Goal: Information Seeking & Learning: Learn about a topic

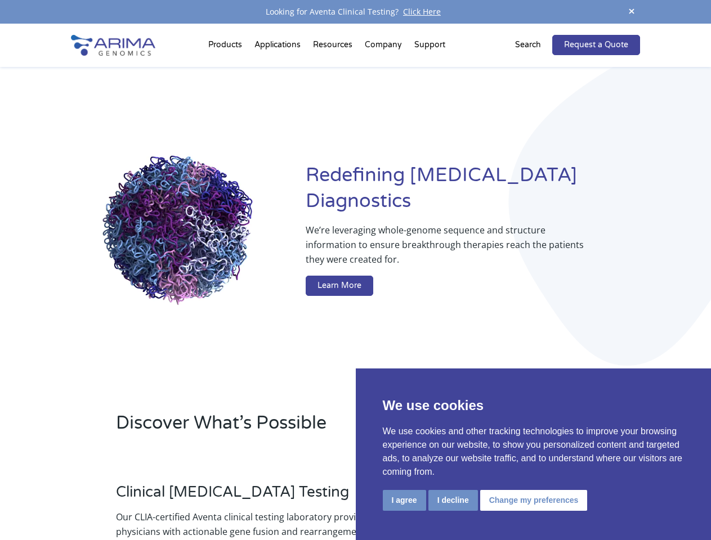
click at [404, 500] on button "I agree" at bounding box center [404, 500] width 43 height 21
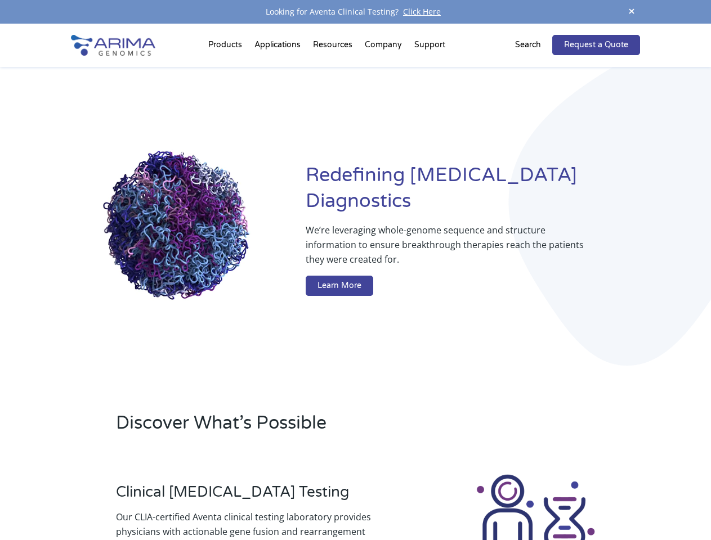
click at [452, 500] on div at bounding box center [535, 535] width 209 height 125
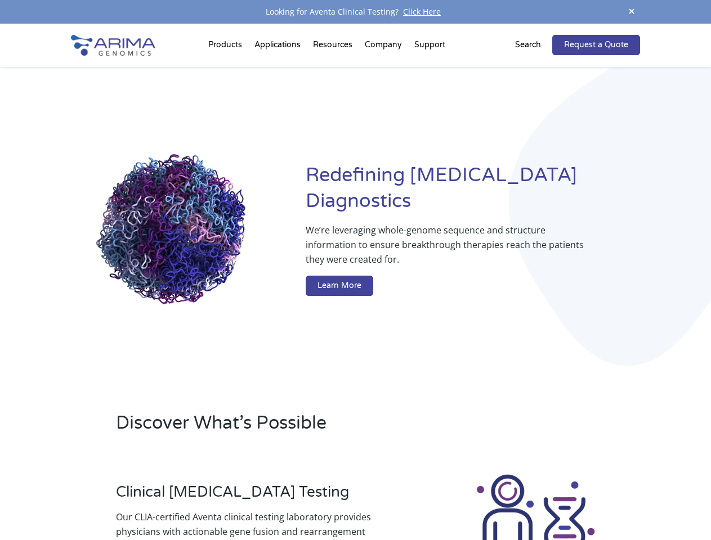
click at [532, 500] on img at bounding box center [535, 535] width 125 height 125
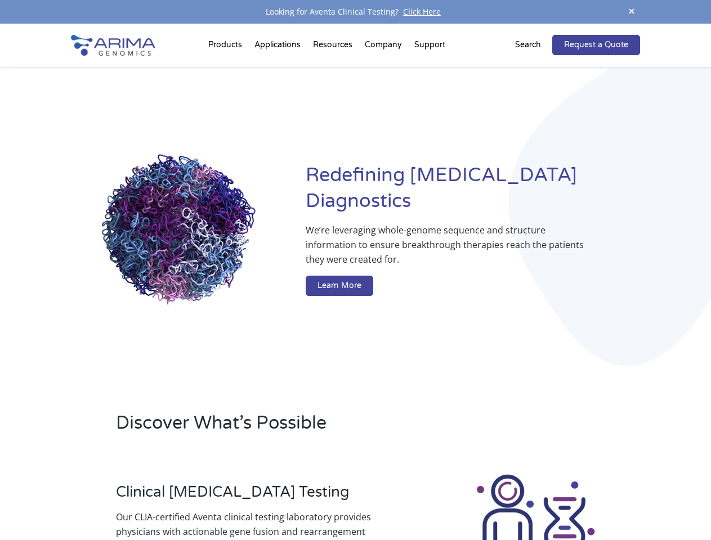
click at [631, 12] on span at bounding box center [631, 12] width 17 height 15
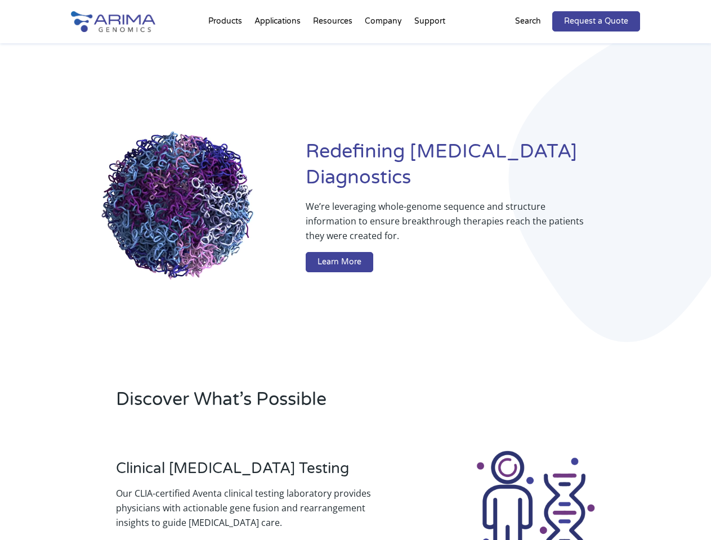
click at [227, 47] on div "Redefining [MEDICAL_DATA] Diagnostics We’re leveraging whole-genome sequence an…" at bounding box center [355, 208] width 568 height 330
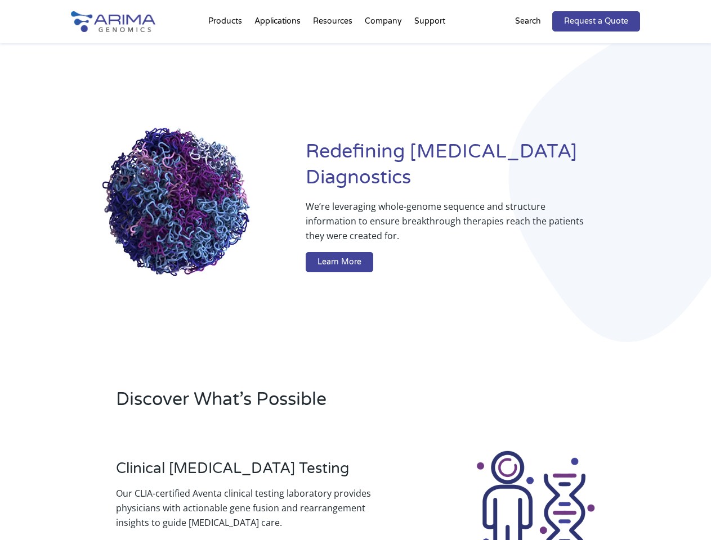
click at [334, 47] on div "Redefining [MEDICAL_DATA] Diagnostics We’re leveraging whole-genome sequence an…" at bounding box center [355, 208] width 568 height 330
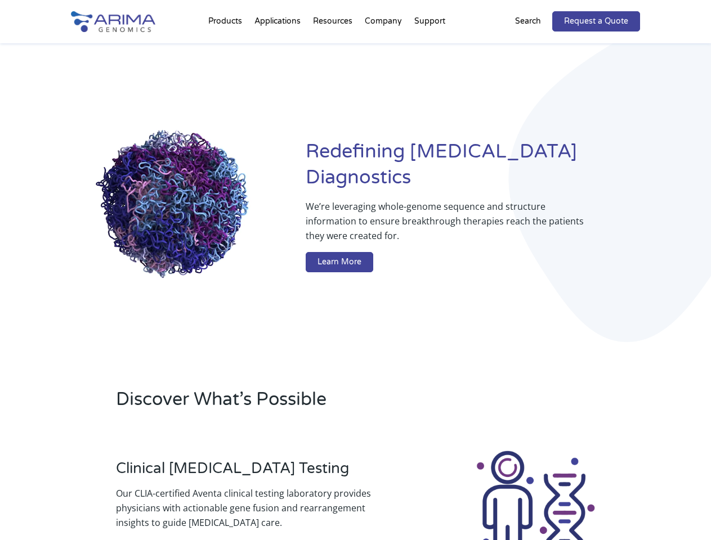
click at [384, 47] on div "Redefining [MEDICAL_DATA] Diagnostics We’re leveraging whole-genome sequence an…" at bounding box center [355, 208] width 568 height 330
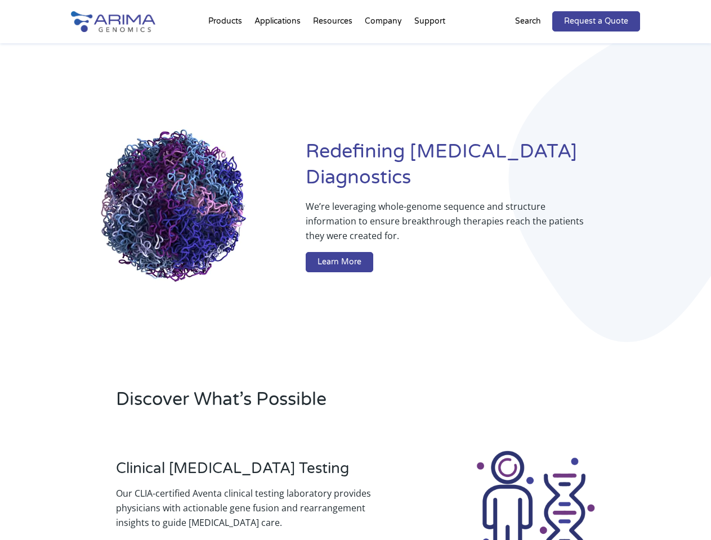
click at [429, 47] on div "Redefining [MEDICAL_DATA] Diagnostics We’re leveraging whole-genome sequence an…" at bounding box center [355, 208] width 568 height 330
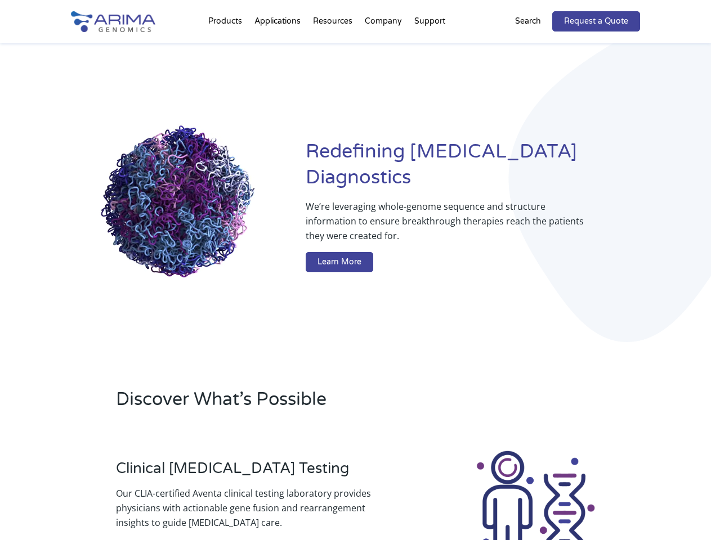
click at [535, 45] on div "Redefining [MEDICAL_DATA] Diagnostics We’re leveraging whole-genome sequence an…" at bounding box center [355, 208] width 568 height 330
